Goal: Information Seeking & Learning: Check status

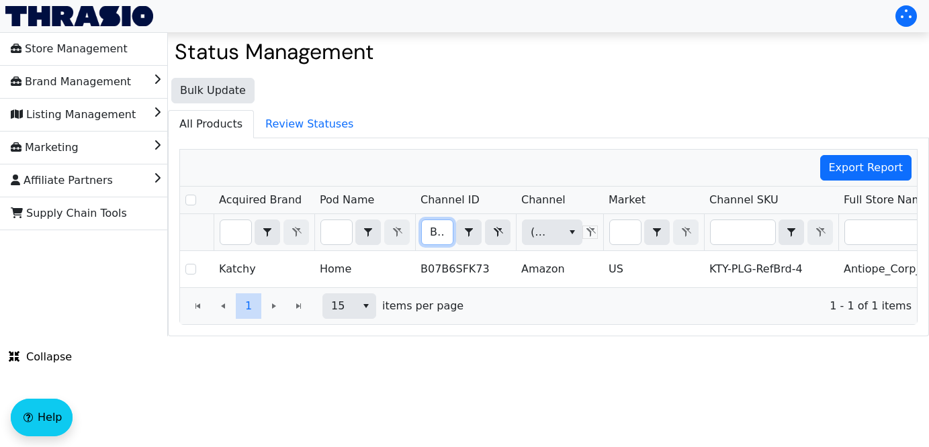
click at [423, 230] on input "B07B6SFK73" at bounding box center [437, 232] width 31 height 24
drag, startPoint x: 424, startPoint y: 230, endPoint x: 535, endPoint y: 229, distance: 111.5
click at [535, 229] on tr "B07B6SFK73 Contains (All) (All)" at bounding box center [788, 232] width 1216 height 37
type input "B0FKMTBP8W"
checkbox input "true"
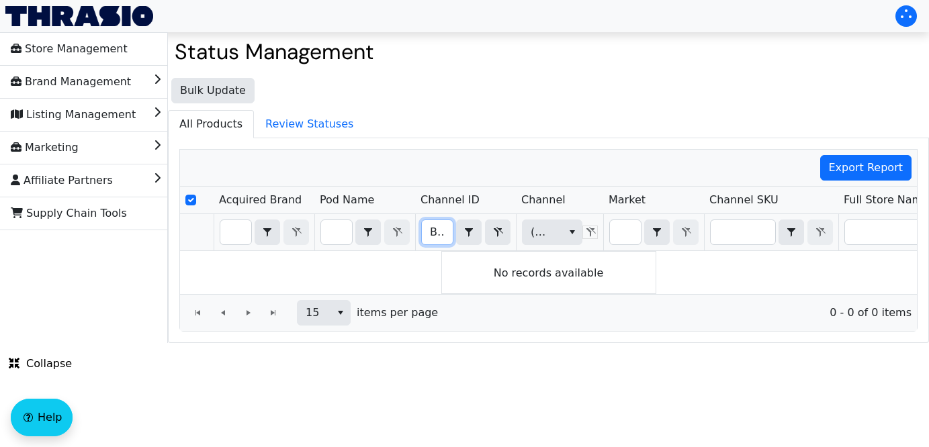
click at [430, 233] on input "B0FKMTBP8W" at bounding box center [437, 232] width 31 height 24
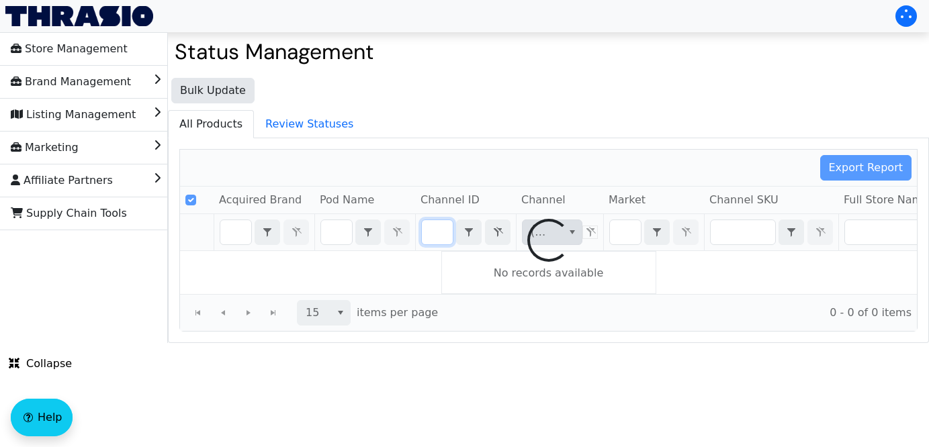
drag, startPoint x: 430, startPoint y: 233, endPoint x: 563, endPoint y: 236, distance: 133.0
click at [563, 236] on div "Export Report Acquired Brand Pod Name Channel ID Channel Market Channel SKU Ful…" at bounding box center [548, 240] width 738 height 183
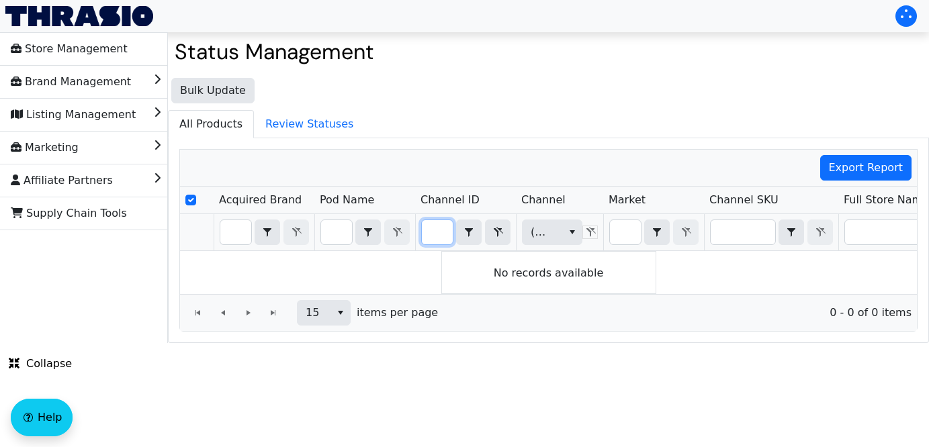
type input "B0FKN1HL98"
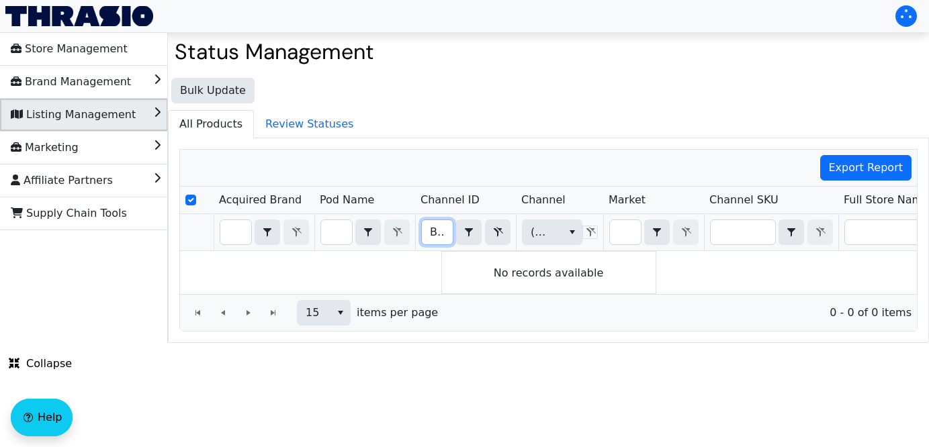
click at [96, 119] on span "Listing Management" at bounding box center [73, 114] width 125 height 21
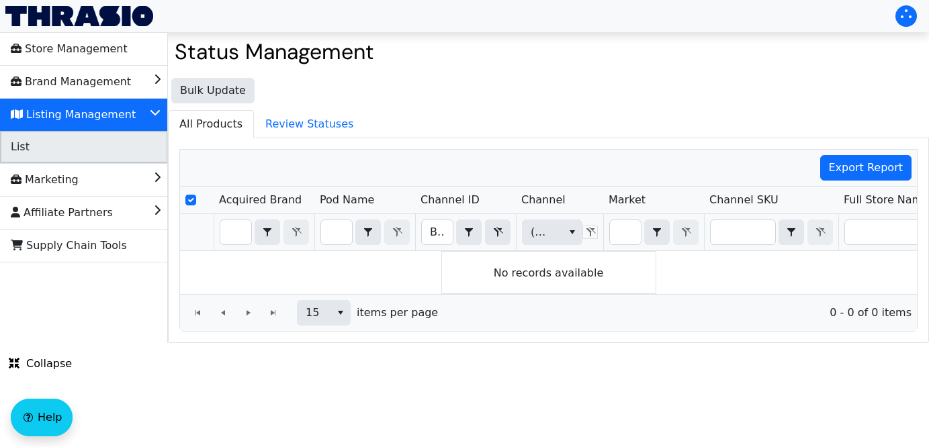
click at [88, 148] on li "List" at bounding box center [84, 147] width 168 height 32
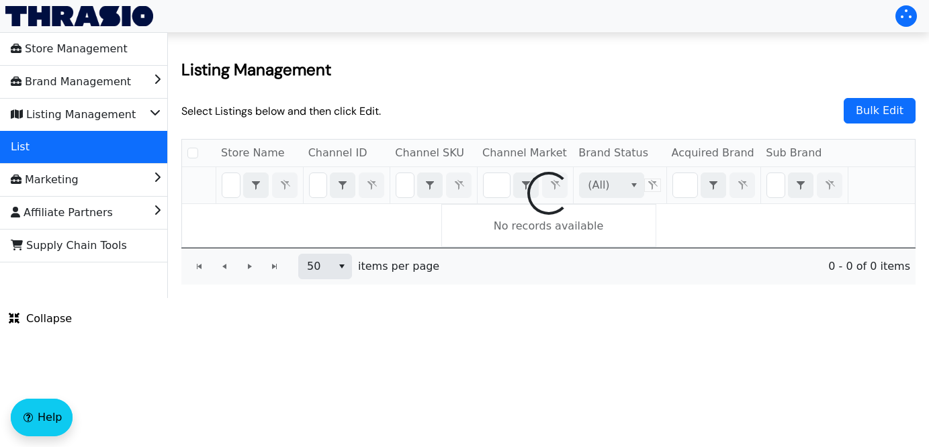
checkbox input "false"
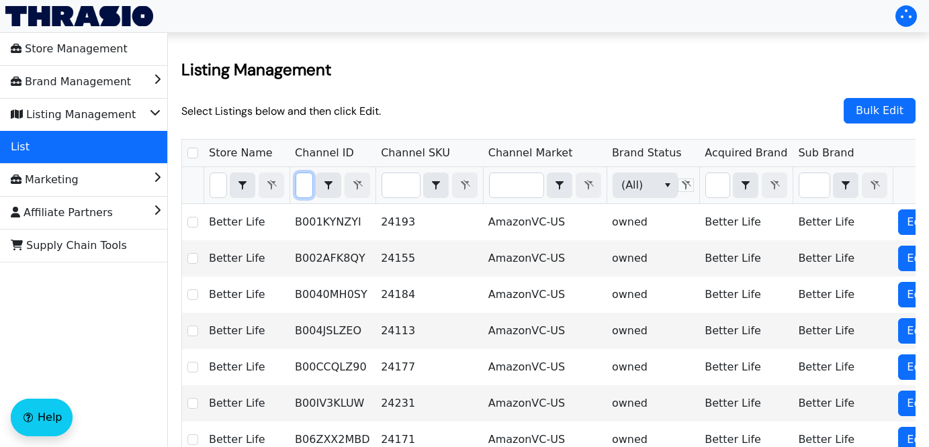
click at [312, 187] on input "Filter" at bounding box center [304, 185] width 16 height 24
type input "B0FJSJY7BV"
checkbox input "true"
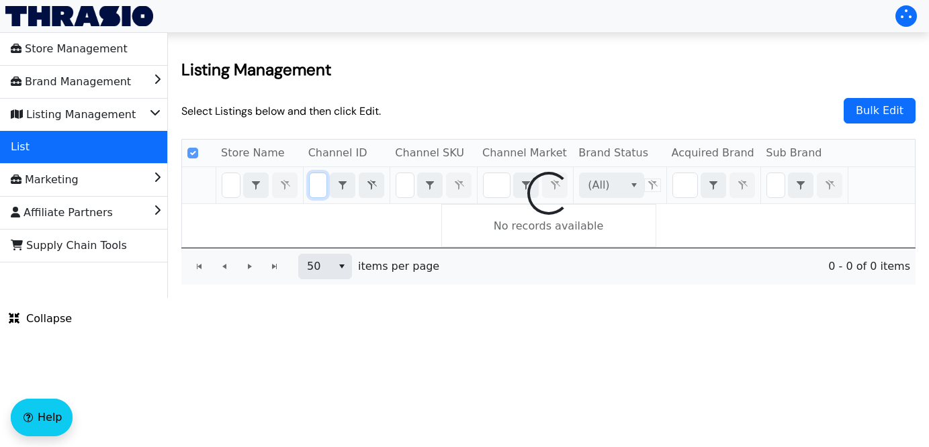
scroll to position [0, 62]
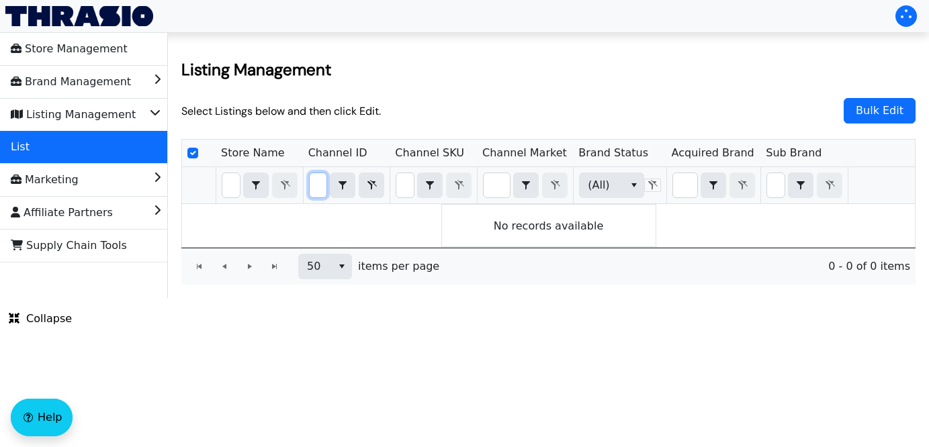
type input "B0FJSJY7BV"
click at [375, 187] on icon "Filter" at bounding box center [371, 185] width 16 height 11
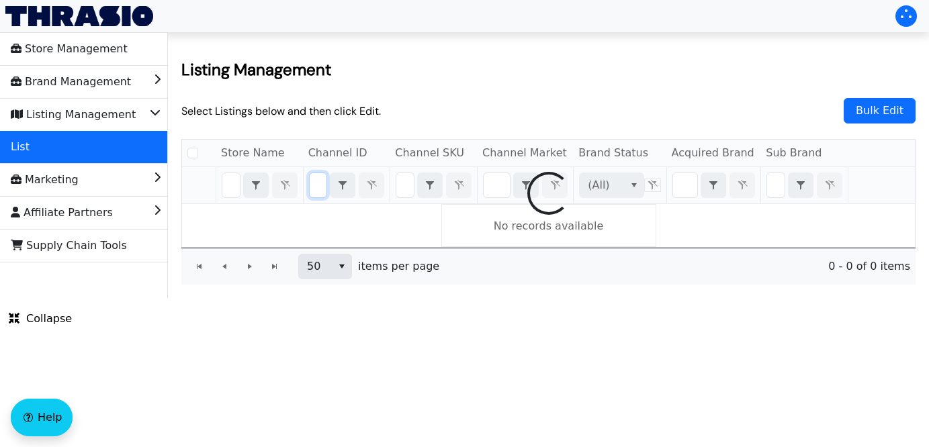
checkbox input "false"
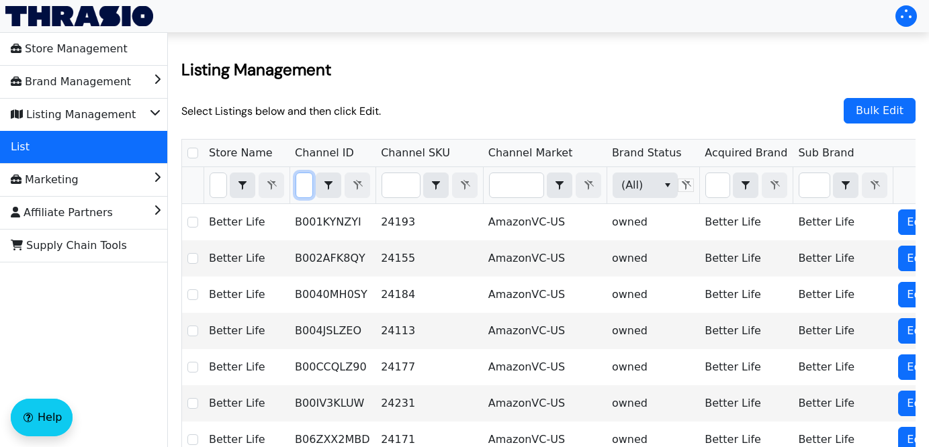
click at [312, 191] on input "Filter" at bounding box center [304, 185] width 16 height 24
type input "B0FKTMS5L9"
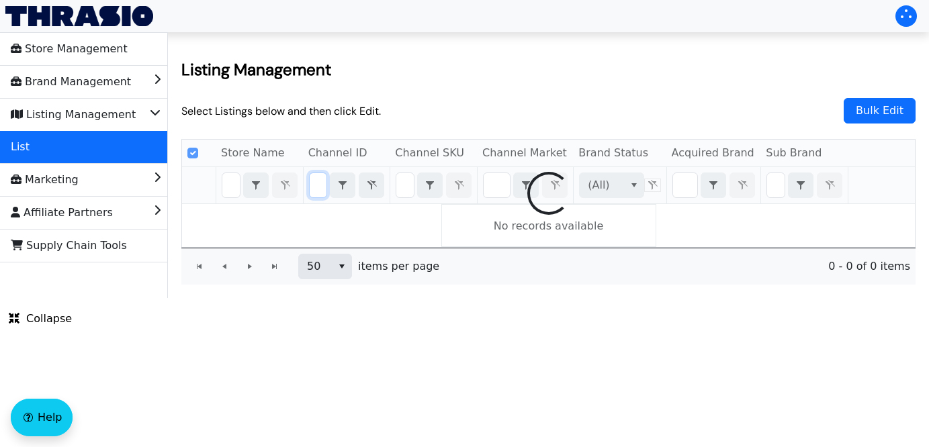
scroll to position [0, 63]
checkbox input "false"
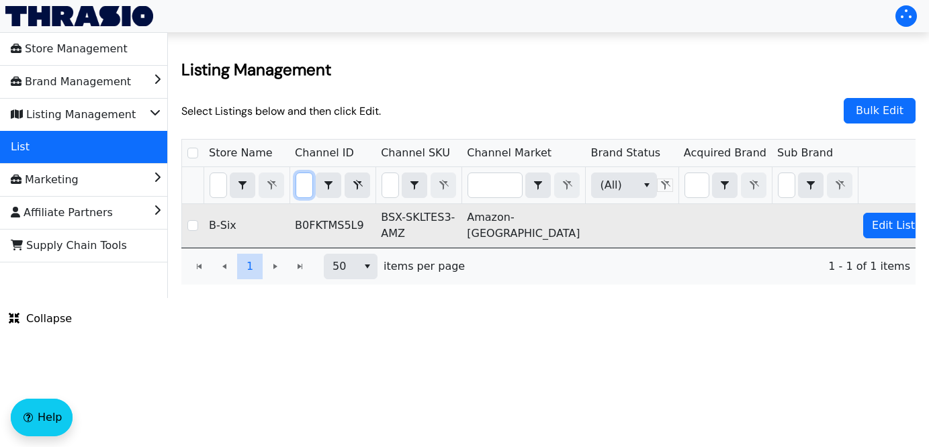
type input "B0FKTMS5L9"
drag, startPoint x: 422, startPoint y: 239, endPoint x: 397, endPoint y: 221, distance: 30.8
click at [397, 221] on td "BSX-SKLTES3-AMZ" at bounding box center [418, 225] width 86 height 43
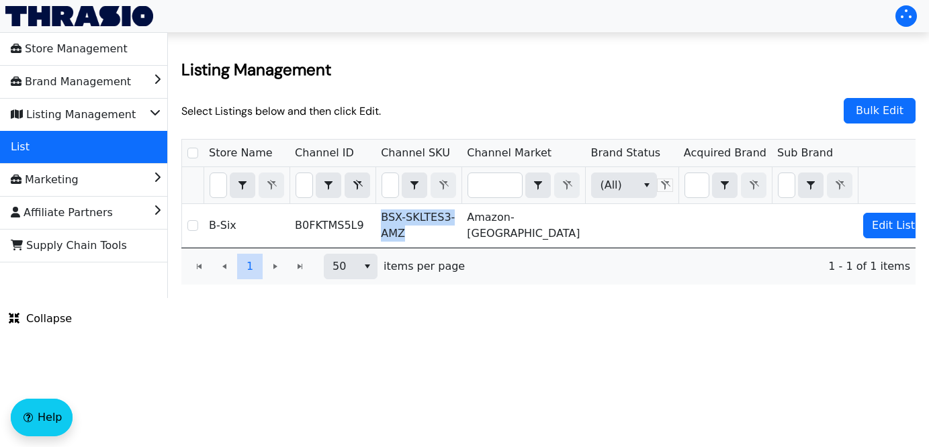
copy td "BSX-SKLTES3-AMZ"
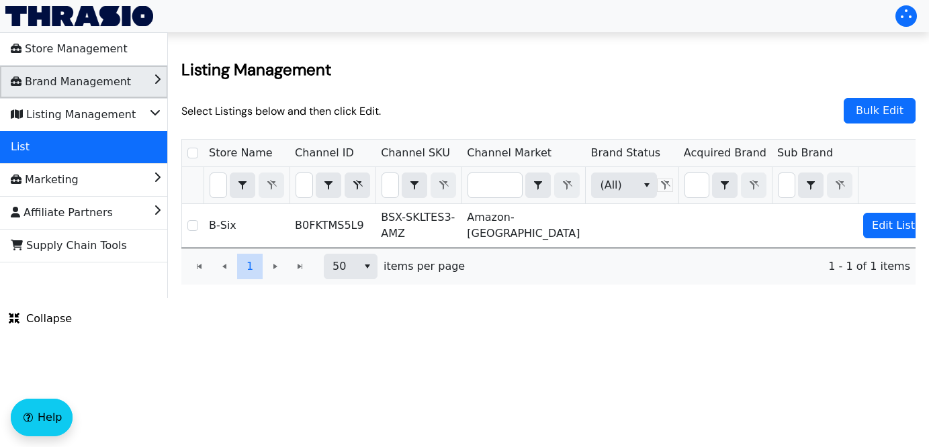
click at [138, 93] on li "Brand Management" at bounding box center [84, 82] width 168 height 32
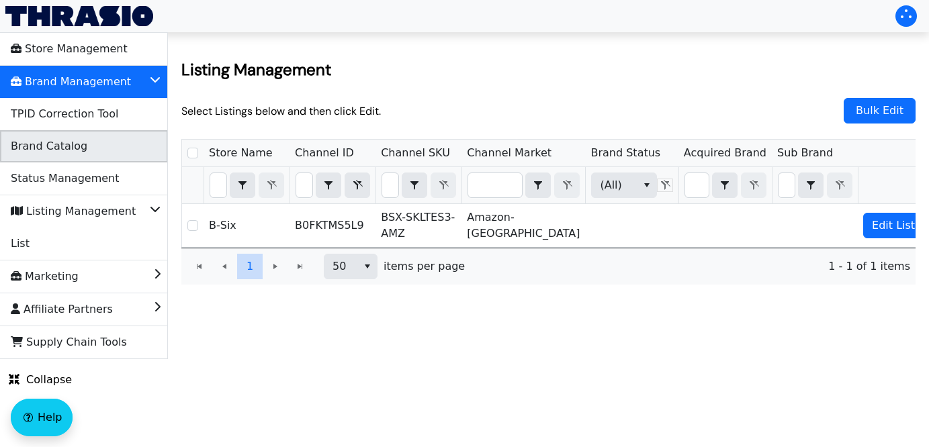
click at [120, 145] on li "Brand Catalog" at bounding box center [84, 146] width 168 height 32
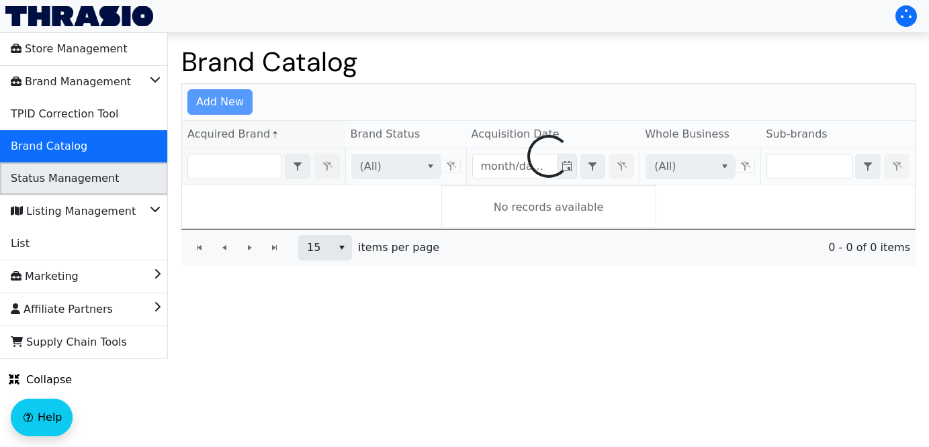
click at [116, 178] on li "Status Management" at bounding box center [84, 179] width 168 height 32
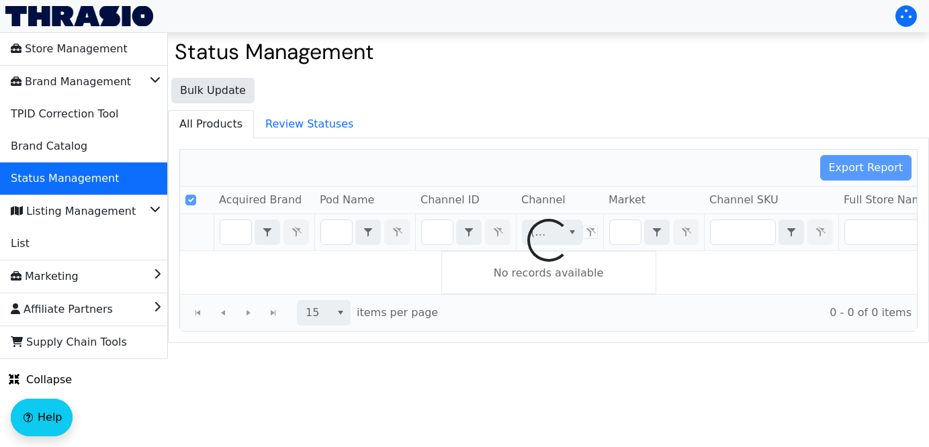
click at [439, 239] on div at bounding box center [548, 240] width 737 height 181
checkbox input "false"
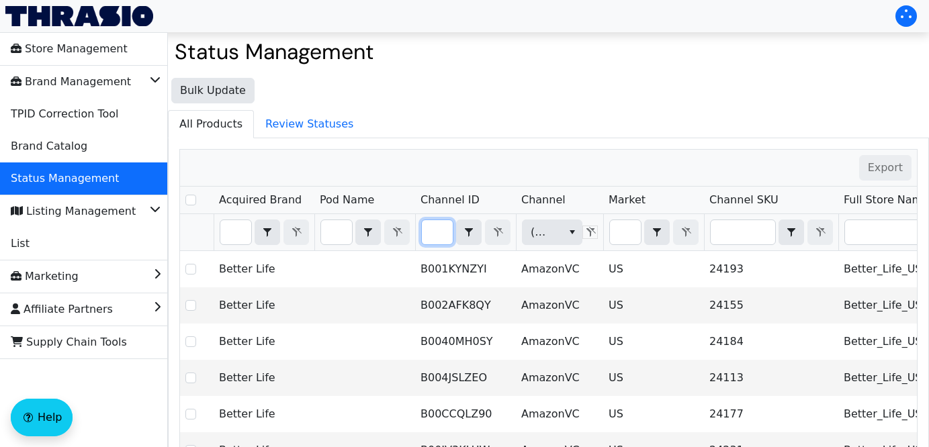
click at [441, 234] on input "Filter" at bounding box center [437, 232] width 31 height 24
type input "B0FKTMS5L9"
checkbox input "true"
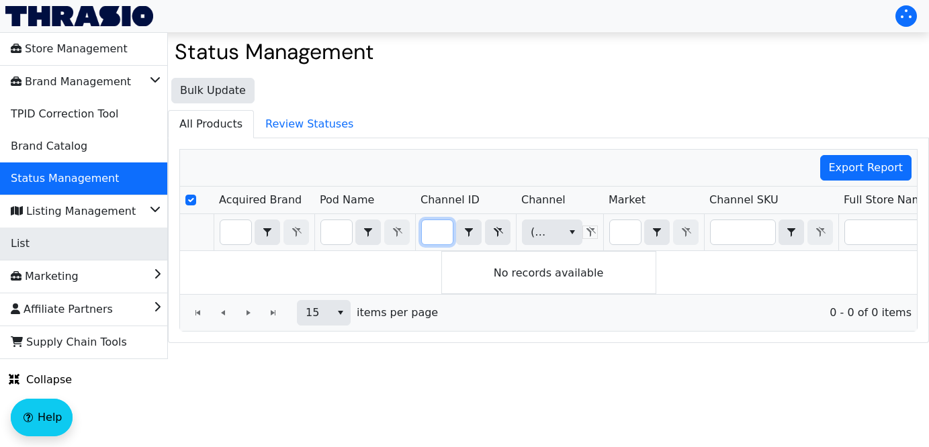
type input "B0FKTMS5L9"
click at [101, 255] on li "List" at bounding box center [84, 244] width 168 height 32
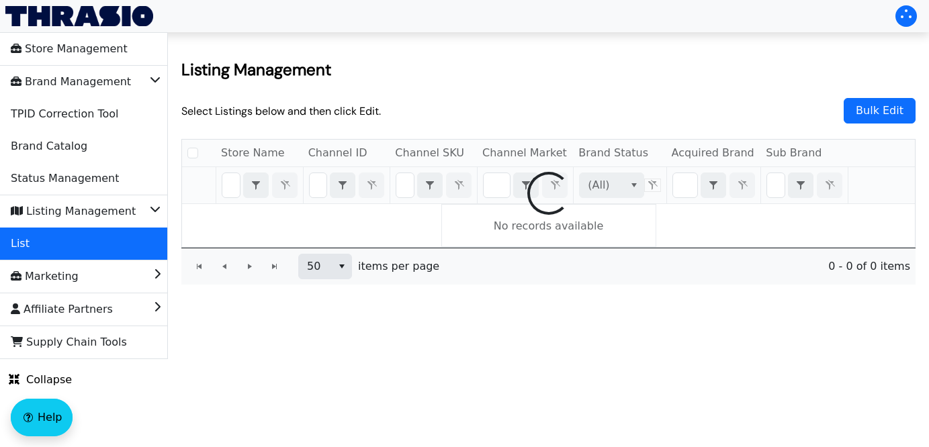
checkbox input "false"
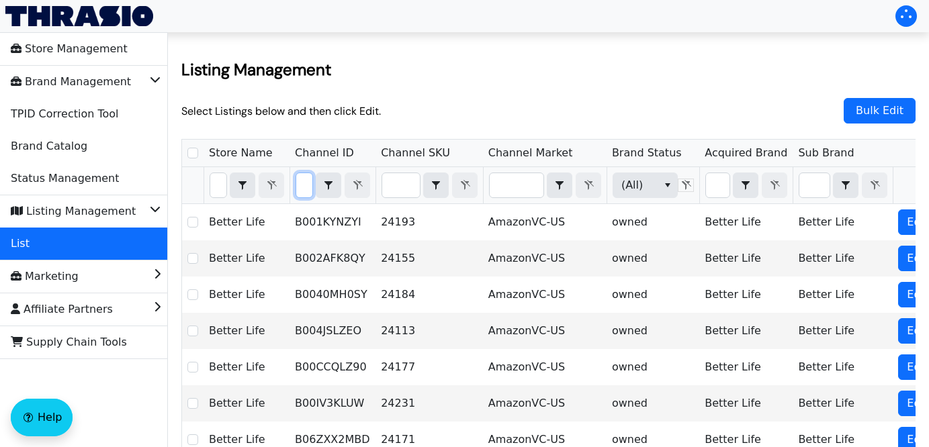
click at [309, 185] on input "Filter" at bounding box center [304, 185] width 16 height 24
type input "B0FKTMS5L9"
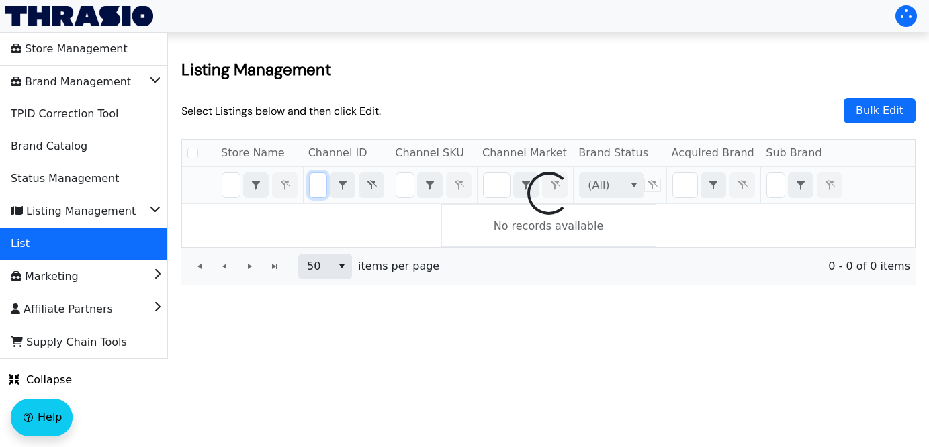
checkbox input "false"
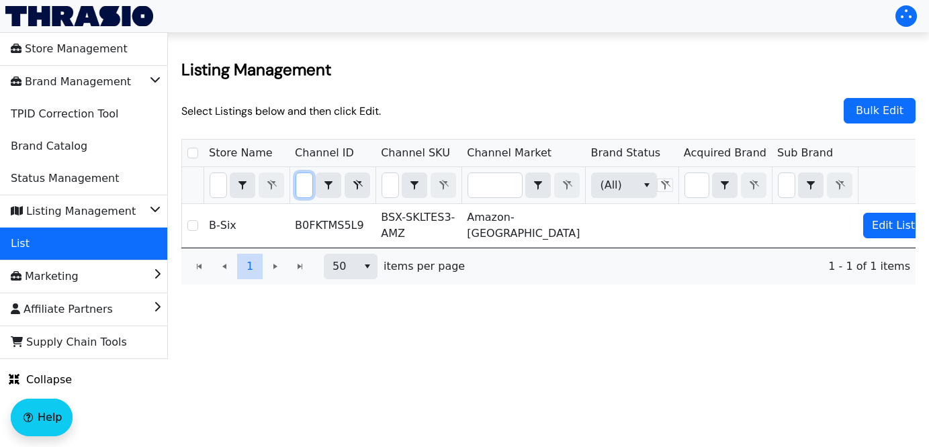
type input "B0FKTMS5L9"
click at [365, 187] on icon "Filter" at bounding box center [357, 185] width 16 height 11
checkbox input "true"
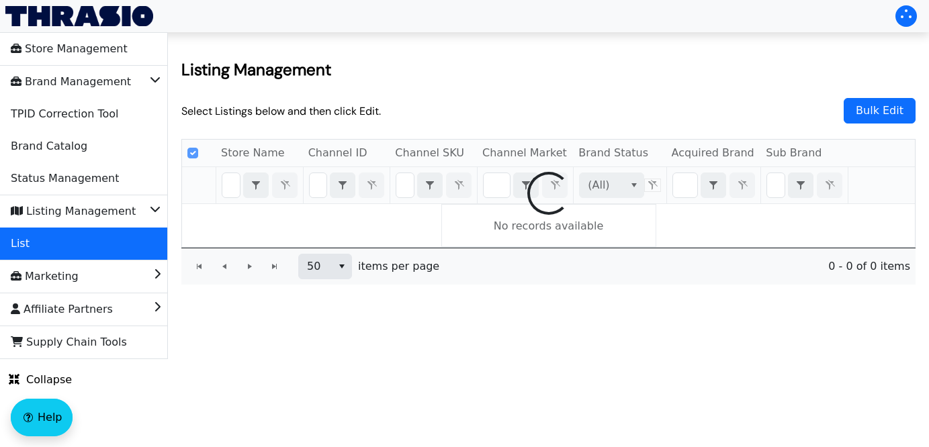
click at [322, 186] on div at bounding box center [548, 193] width 733 height 107
checkbox input "false"
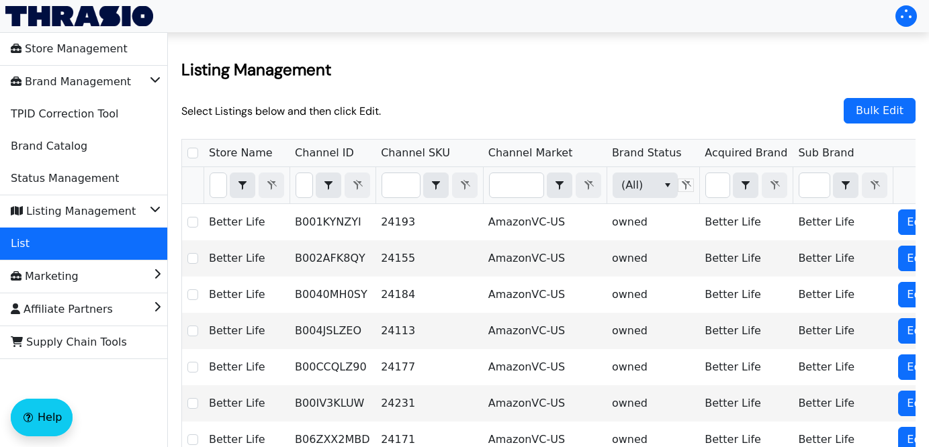
click at [322, 185] on div "Filter" at bounding box center [332, 186] width 75 height 26
click at [312, 187] on input "Filter" at bounding box center [304, 185] width 16 height 24
type input "B0FKMTBP8W"
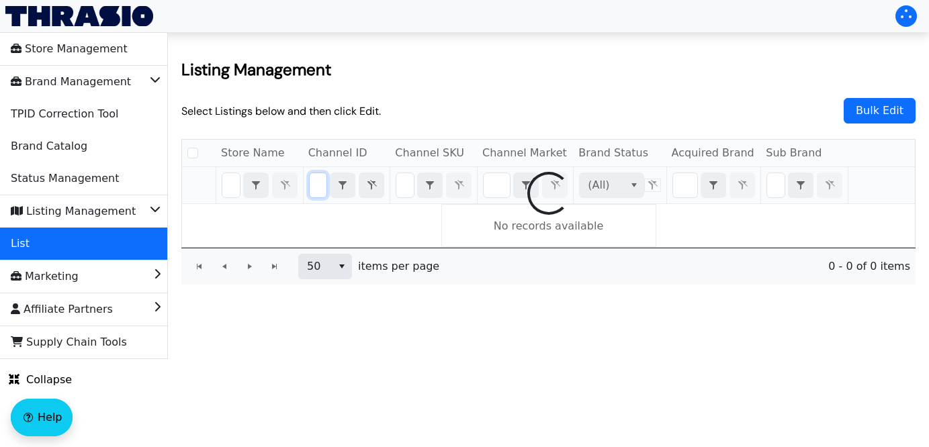
checkbox input "false"
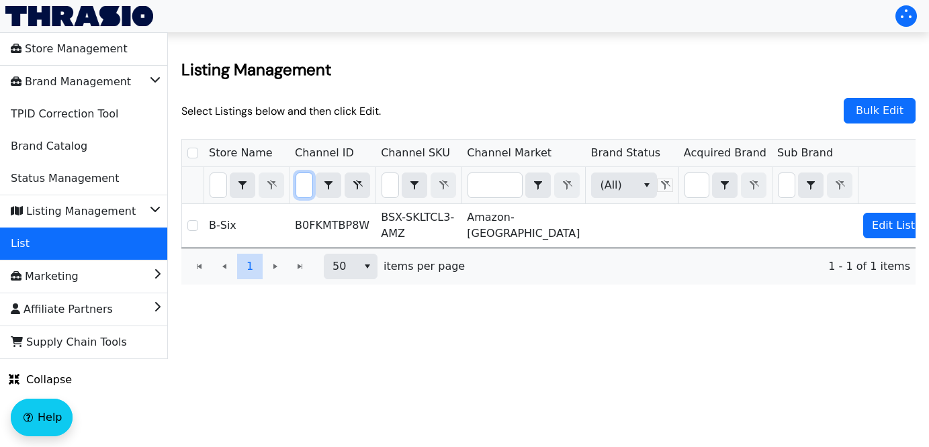
type input "B0FKMTBP8W"
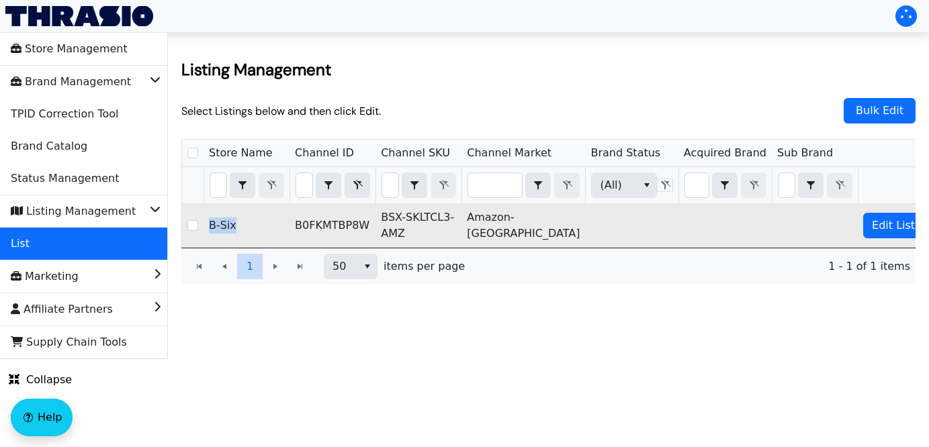
drag, startPoint x: 247, startPoint y: 226, endPoint x: 222, endPoint y: 225, distance: 24.9
click at [222, 225] on td "B-Six" at bounding box center [246, 225] width 86 height 43
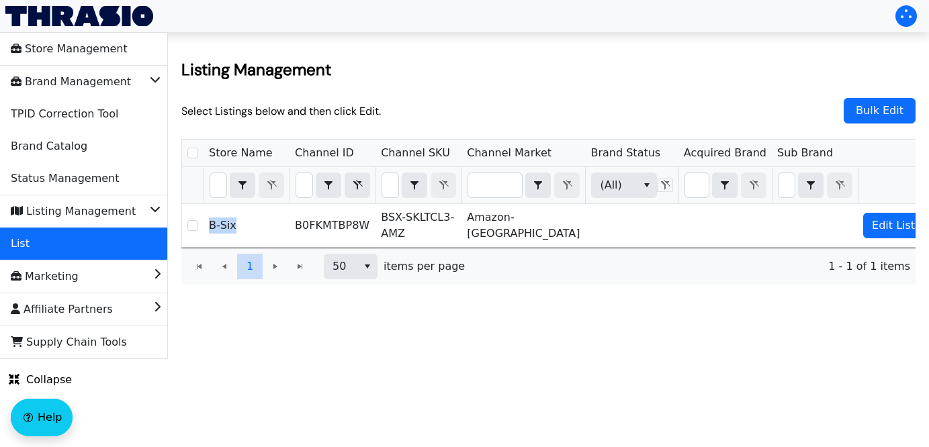
copy td "B-Six"
click at [226, 187] on input "Filter" at bounding box center [218, 185] width 16 height 24
type input "B-Six"
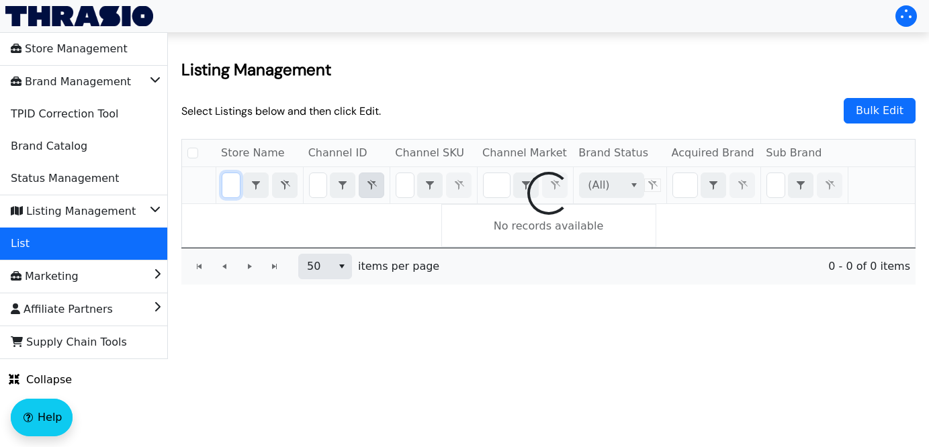
checkbox input "false"
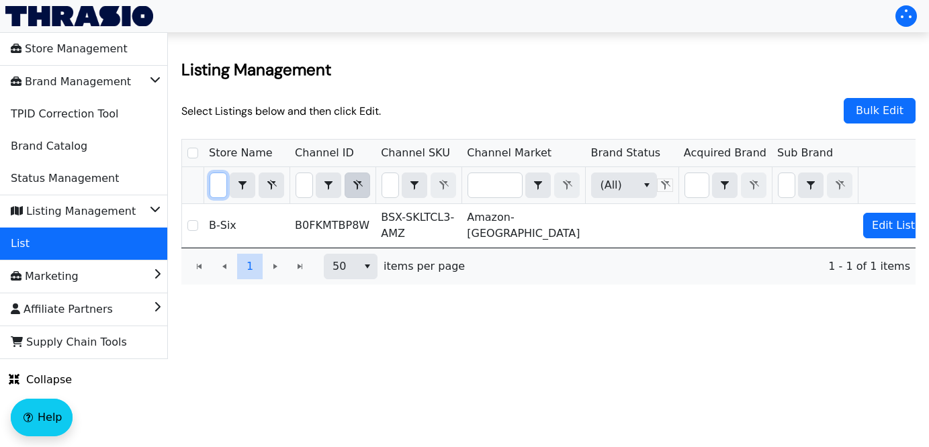
type input "B-Six"
click at [365, 189] on icon "Filter" at bounding box center [357, 185] width 16 height 11
checkbox input "true"
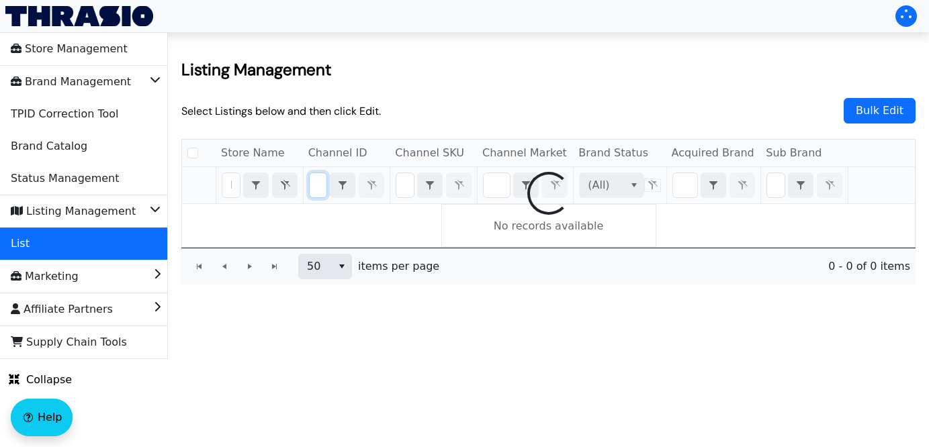
checkbox input "false"
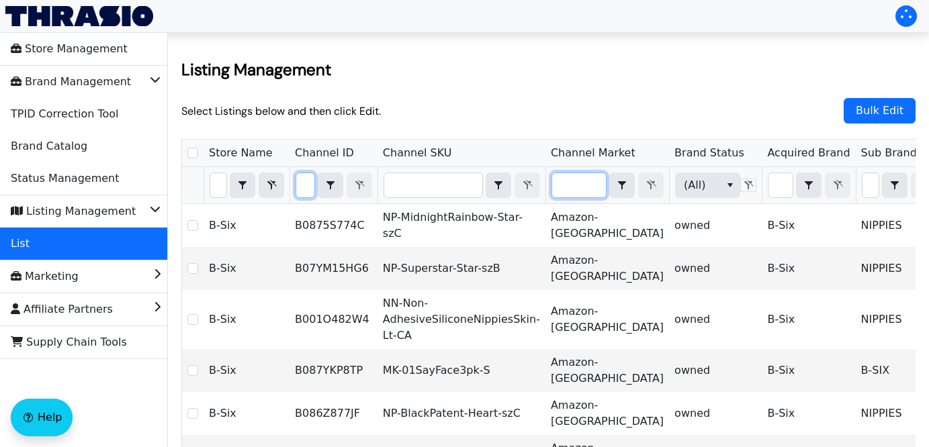
click at [552, 183] on input "Filter" at bounding box center [579, 185] width 54 height 24
type input "A"
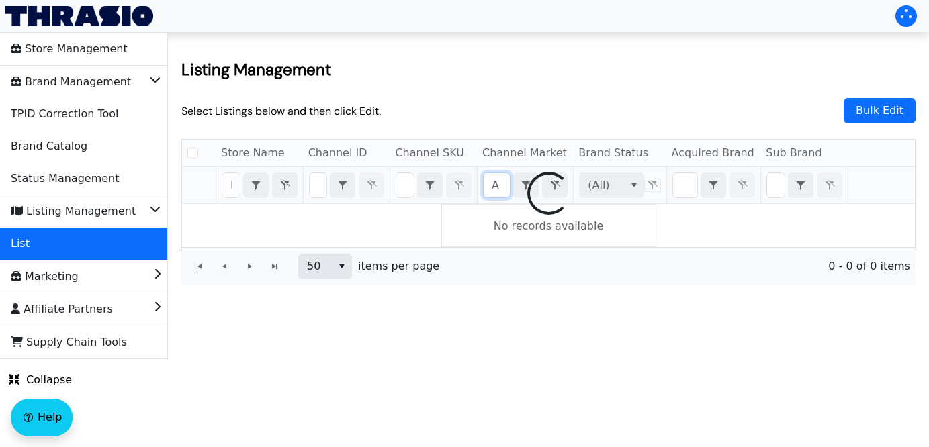
checkbox input "false"
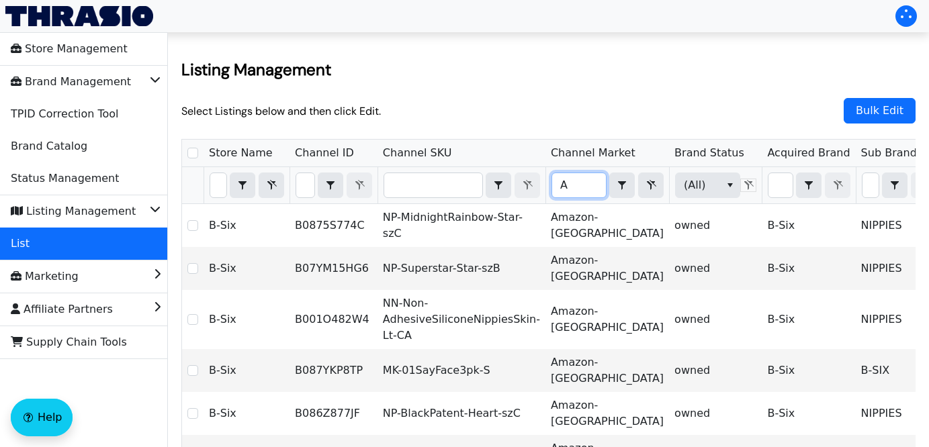
type input "Am"
checkbox input "true"
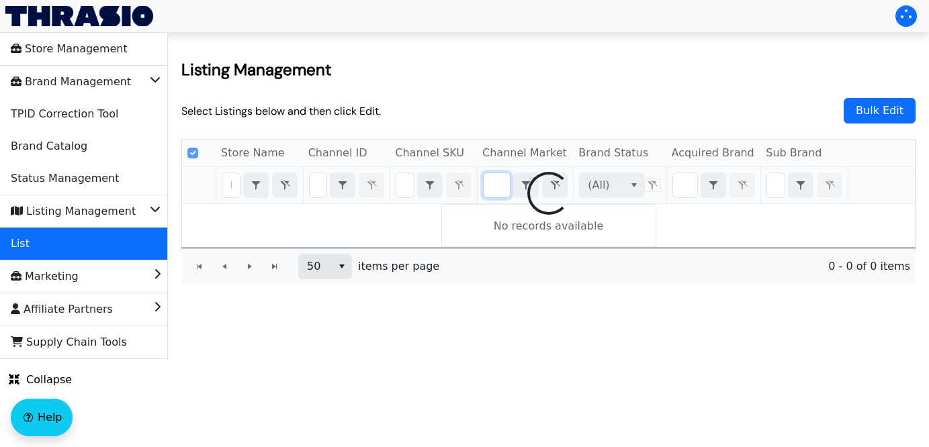
type input "Amazon-US"
checkbox input "false"
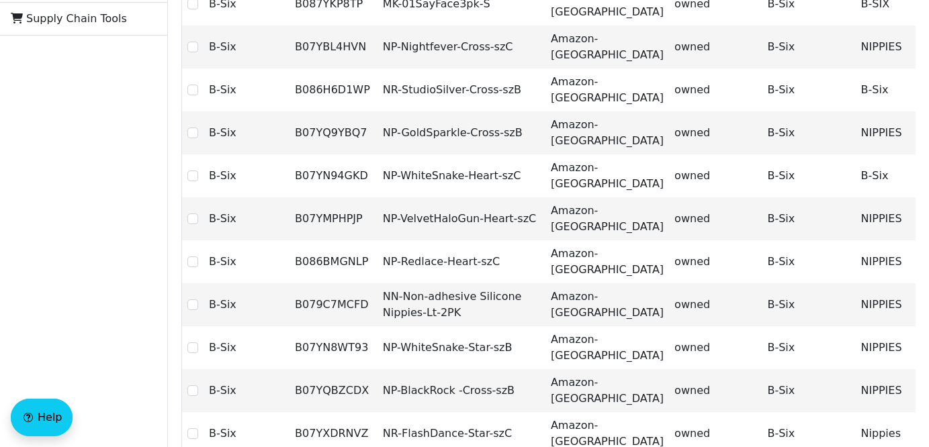
scroll to position [0, 0]
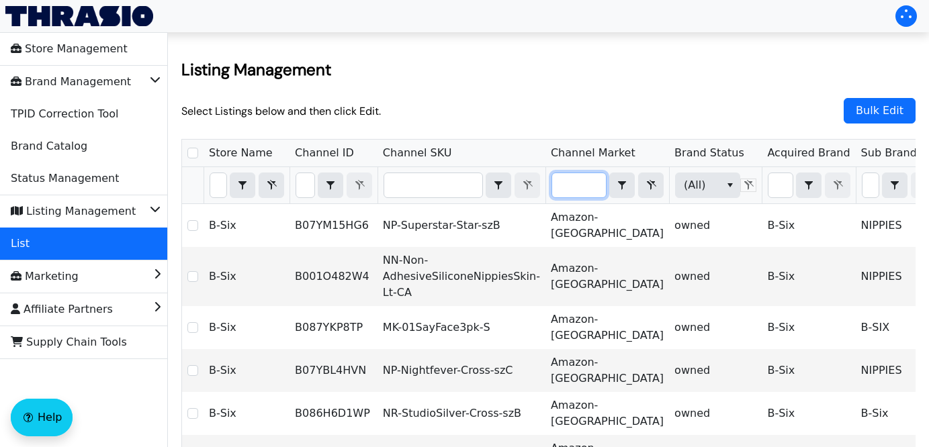
type input "Amazon-US"
click at [197, 152] on input "Select Row" at bounding box center [192, 153] width 11 height 11
checkbox input "true"
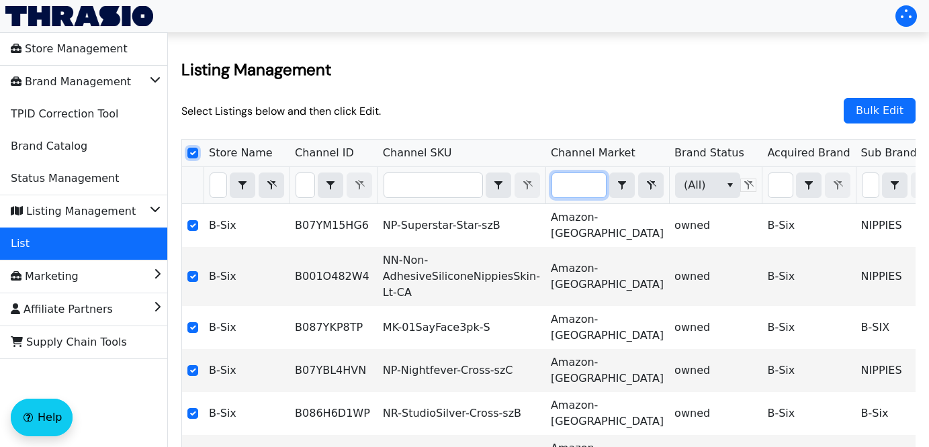
checkbox input "true"
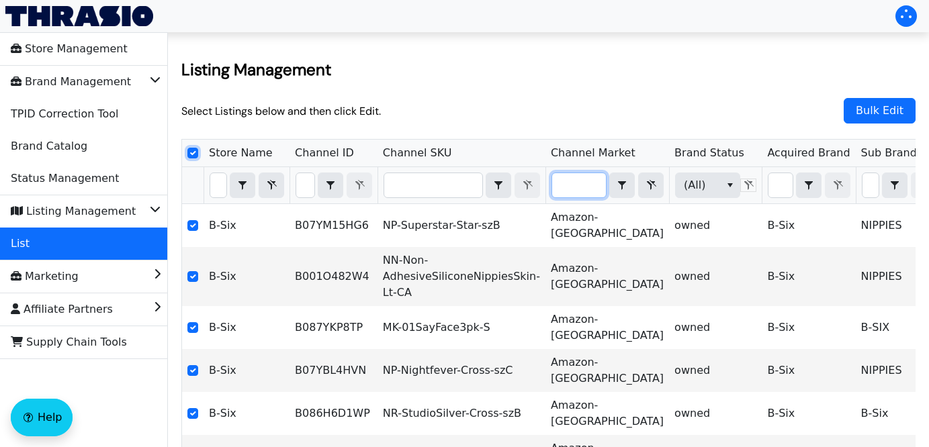
checkbox input "true"
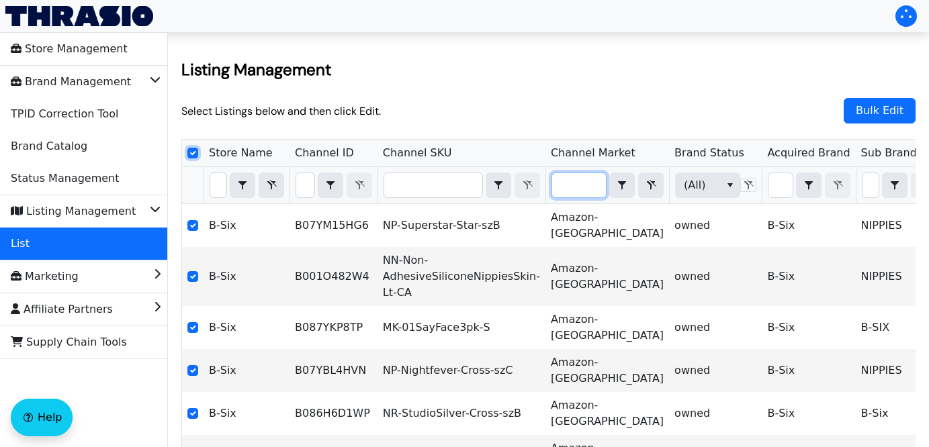
checkbox input "true"
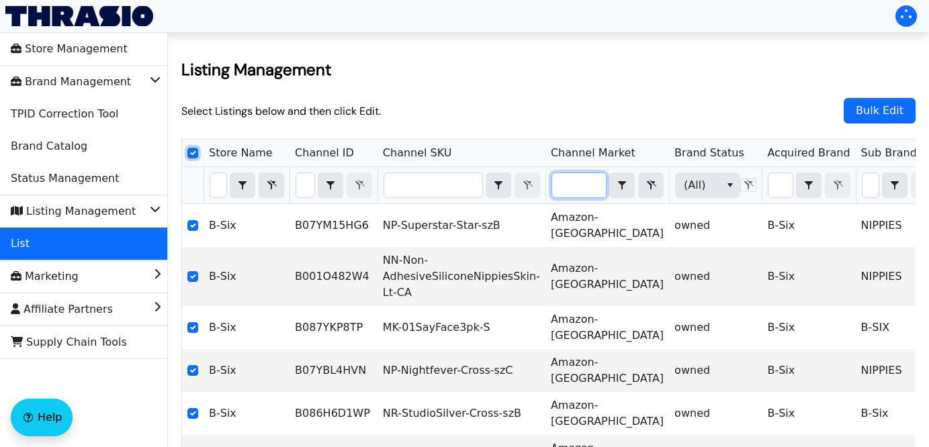
checkbox input "true"
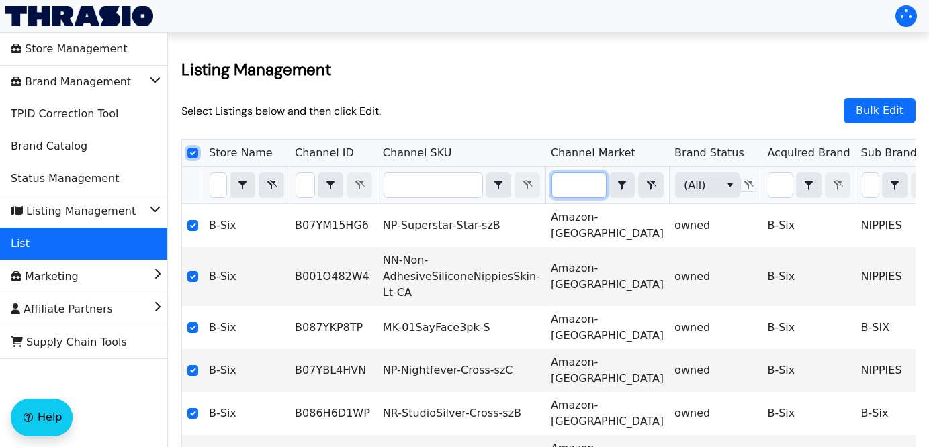
checkbox input "true"
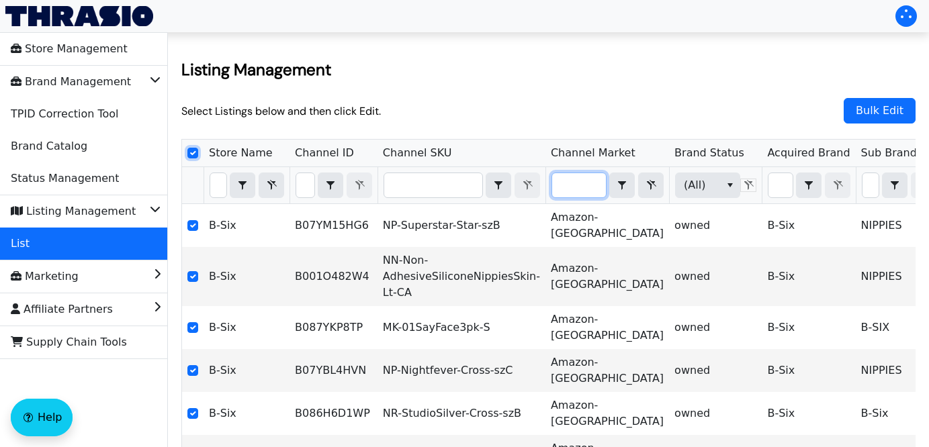
checkbox input "true"
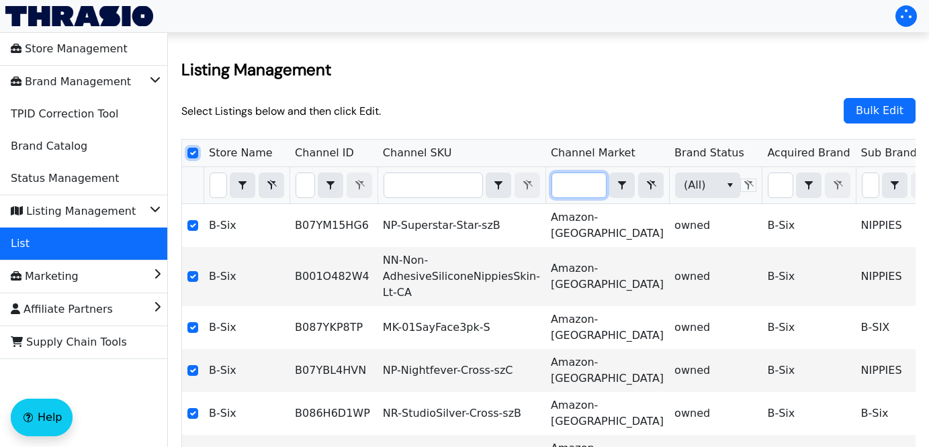
checkbox input "true"
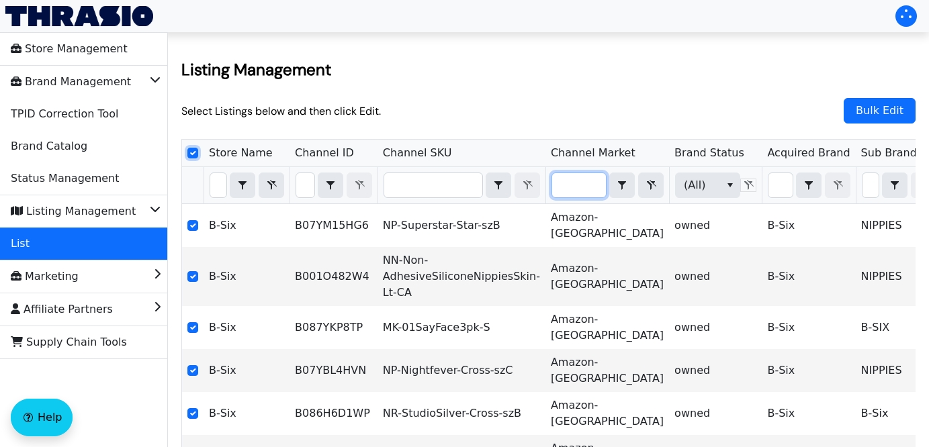
checkbox input "true"
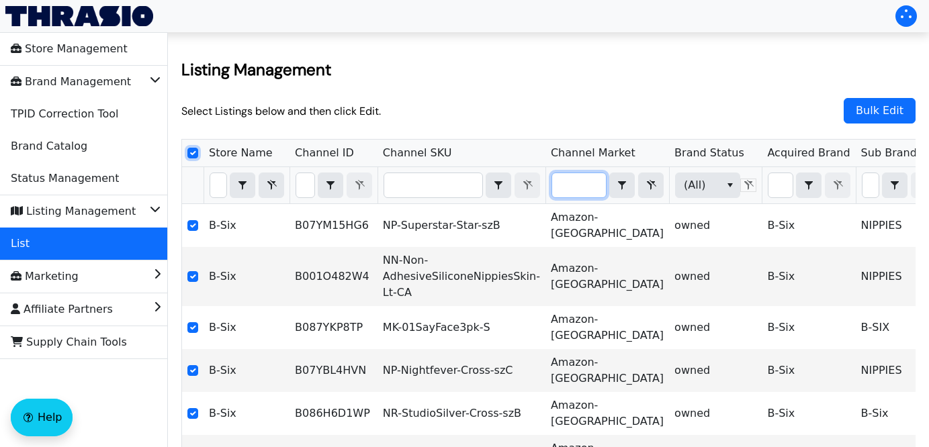
checkbox input "true"
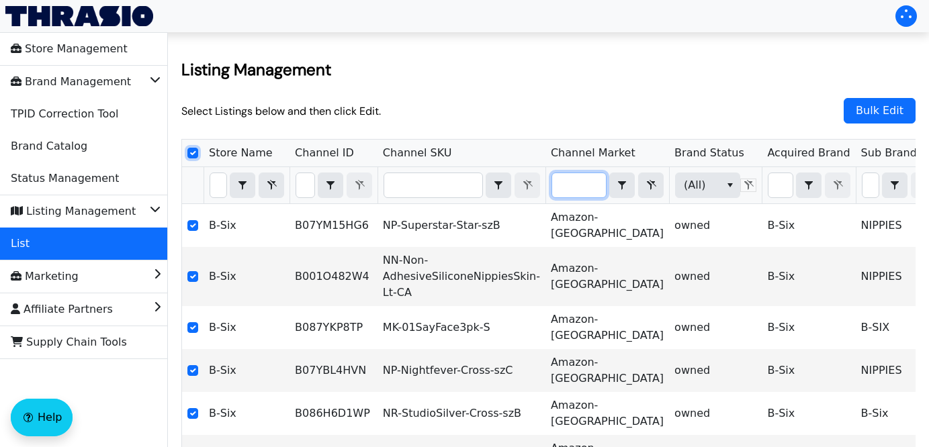
checkbox input "true"
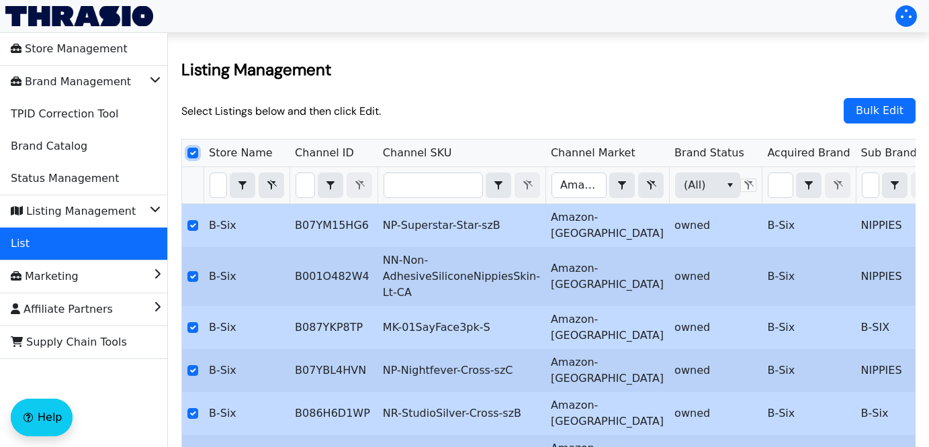
click at [191, 152] on input "Select Row" at bounding box center [192, 153] width 11 height 11
checkbox input "false"
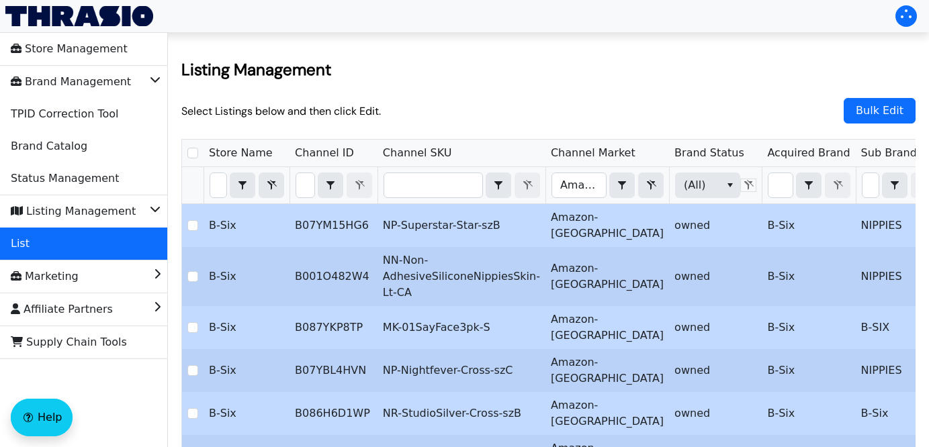
checkbox input "false"
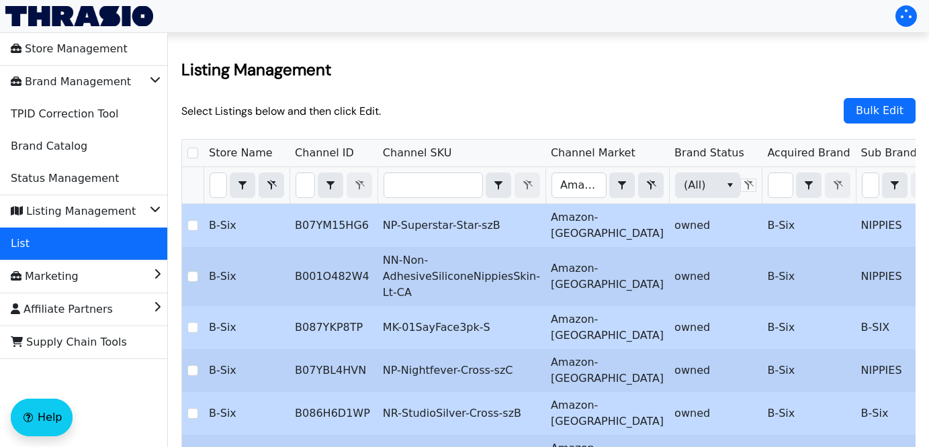
checkbox input "false"
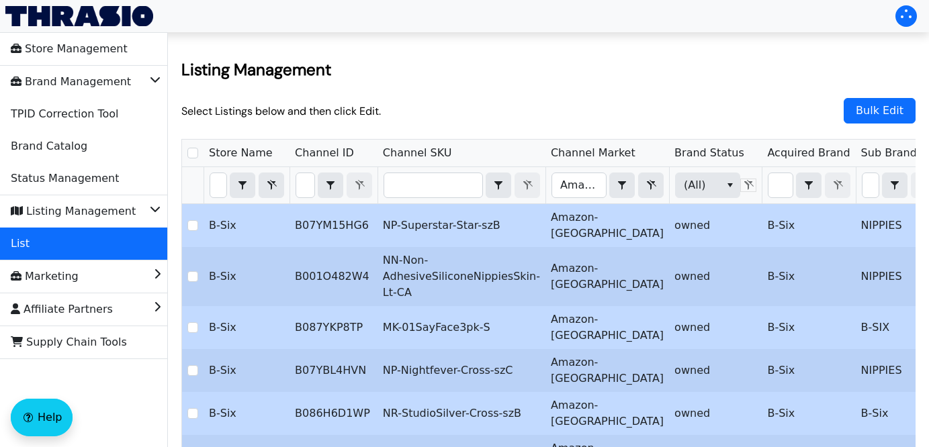
checkbox input "false"
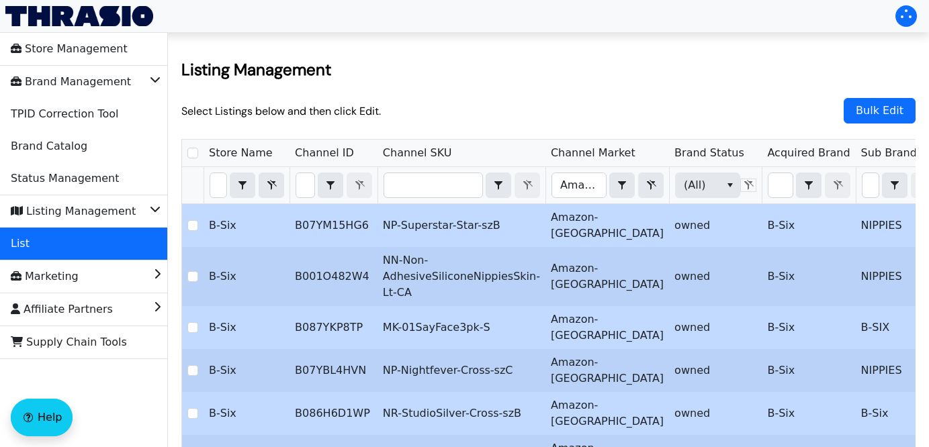
checkbox input "false"
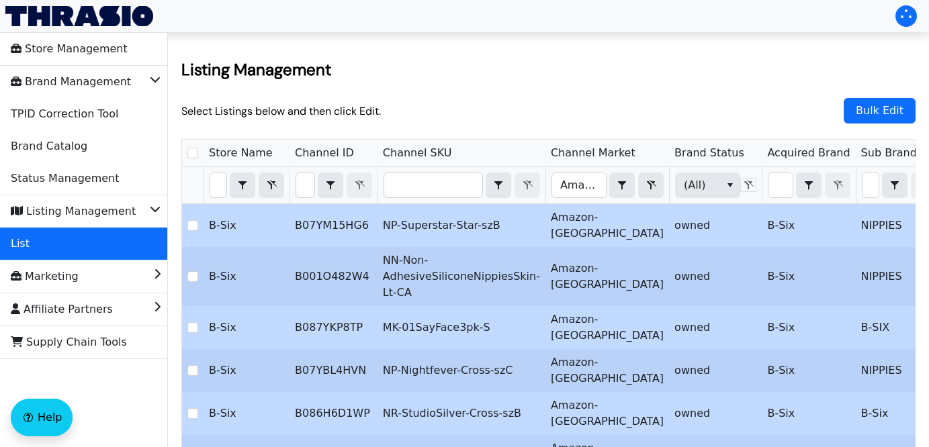
checkbox input "false"
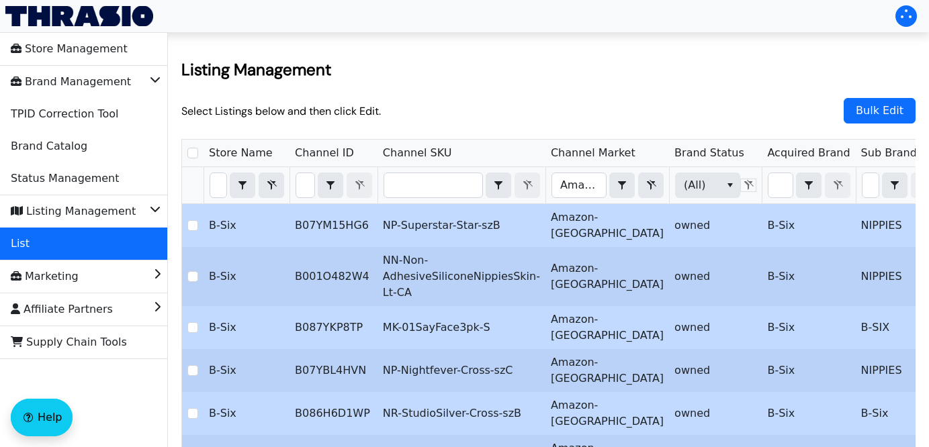
checkbox input "false"
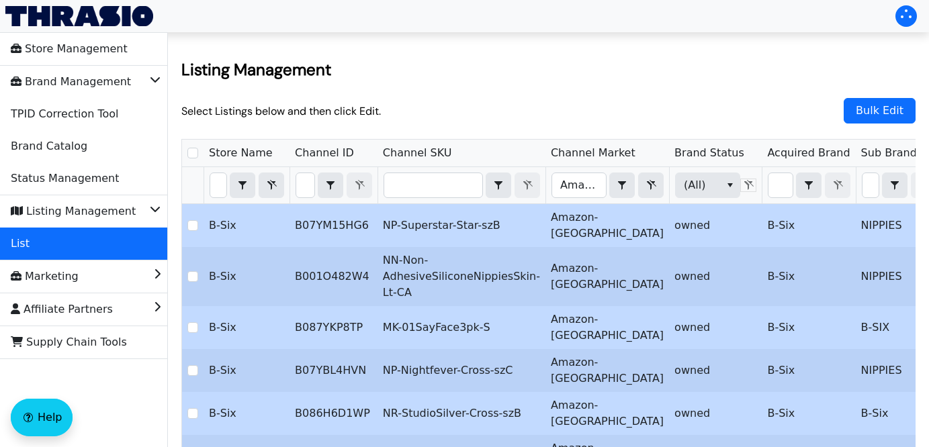
checkbox input "false"
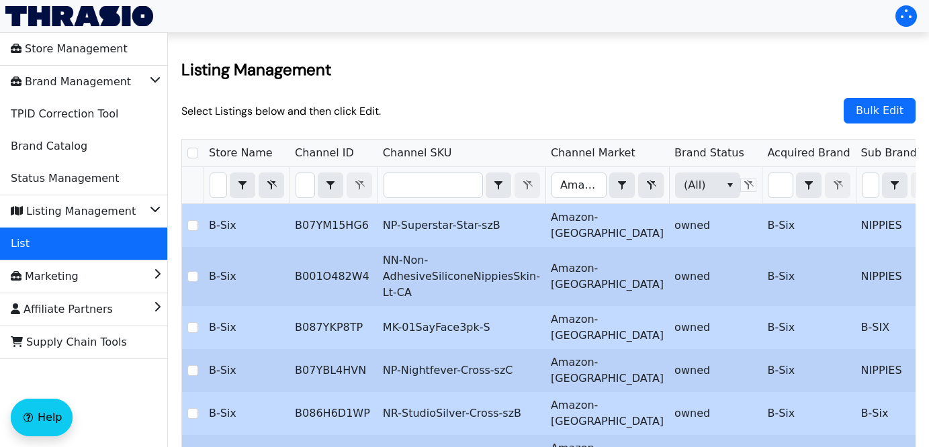
checkbox input "false"
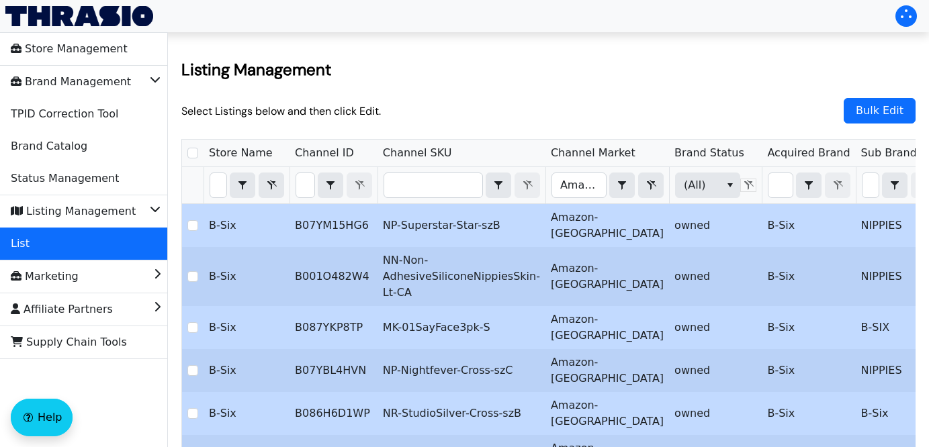
checkbox input "false"
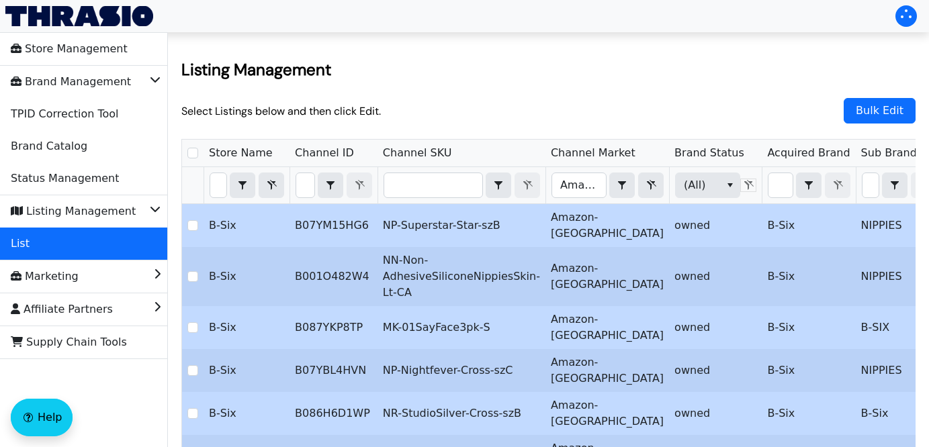
checkbox input "false"
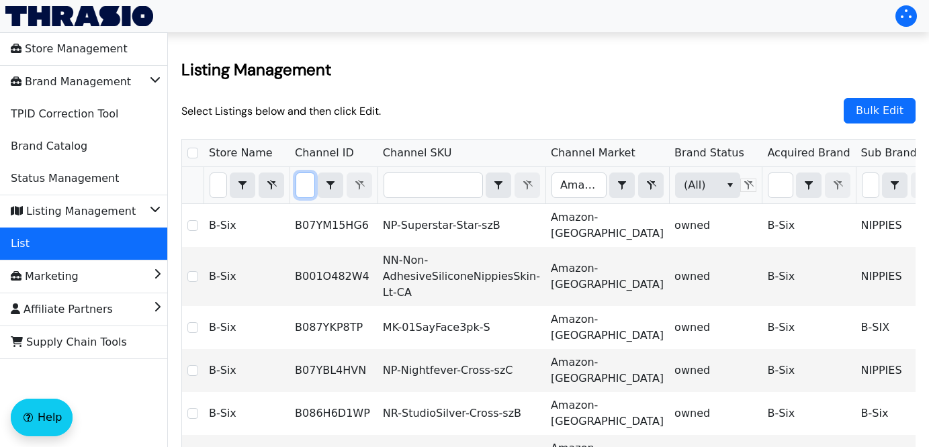
click at [302, 187] on input "Filter" at bounding box center [305, 185] width 18 height 24
type input "B0FJSJY7BV"
checkbox input "true"
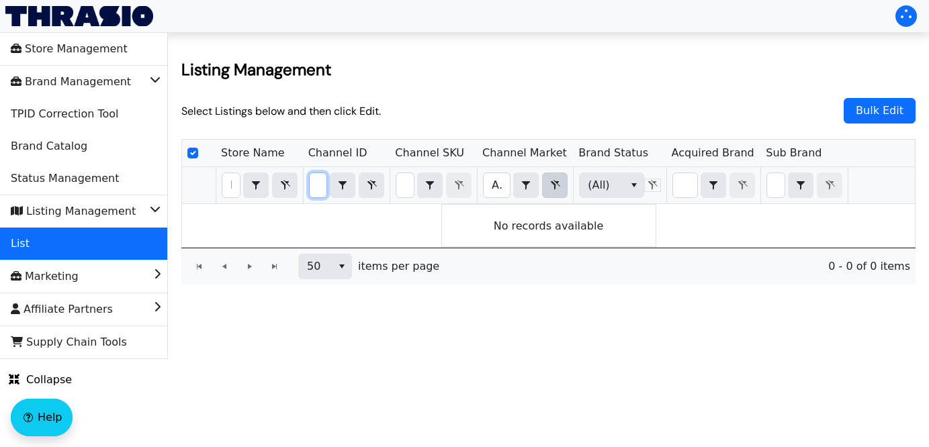
type input "B0FJSJY7BV"
click at [558, 185] on icon "Filter" at bounding box center [555, 185] width 9 height 10
